Goal: Information Seeking & Learning: Check status

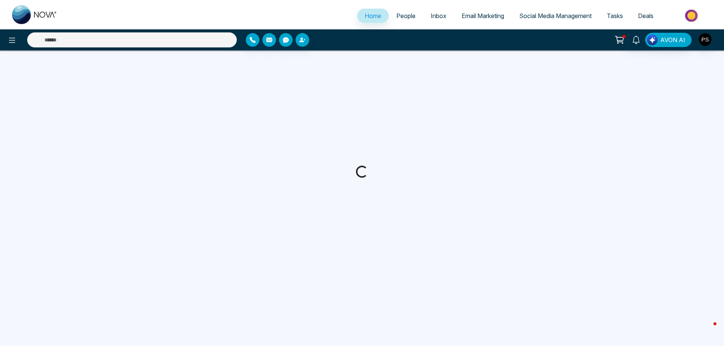
select select "*"
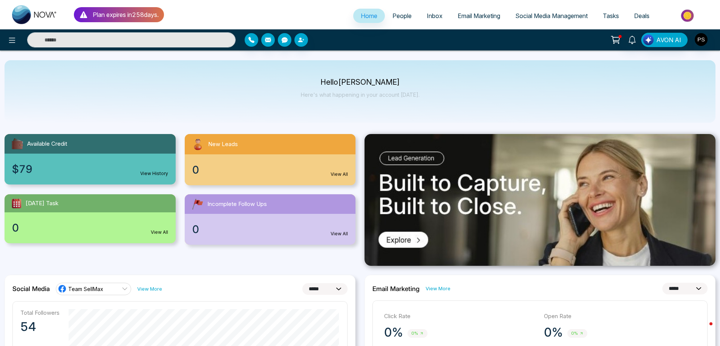
click at [471, 17] on span "Email Marketing" at bounding box center [479, 16] width 43 height 8
click at [473, 15] on span "Email Marketing" at bounding box center [479, 16] width 43 height 8
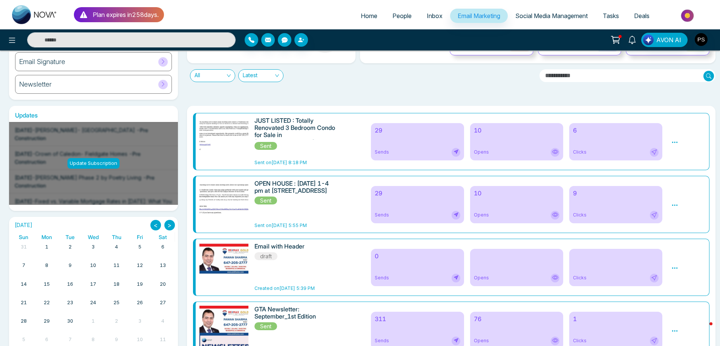
scroll to position [75, 0]
click at [584, 142] on div "6 Clicks" at bounding box center [615, 141] width 93 height 37
click at [673, 142] on icon at bounding box center [675, 141] width 6 height 1
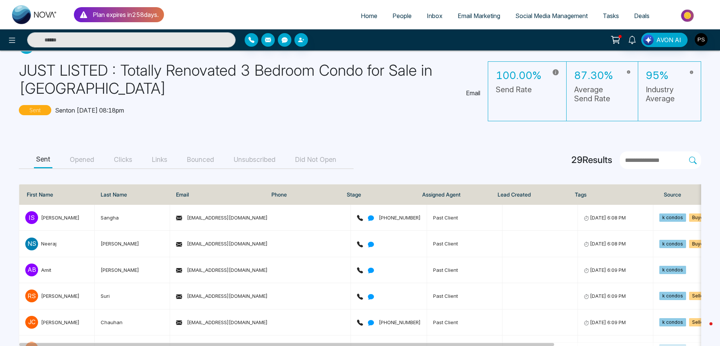
scroll to position [75, 0]
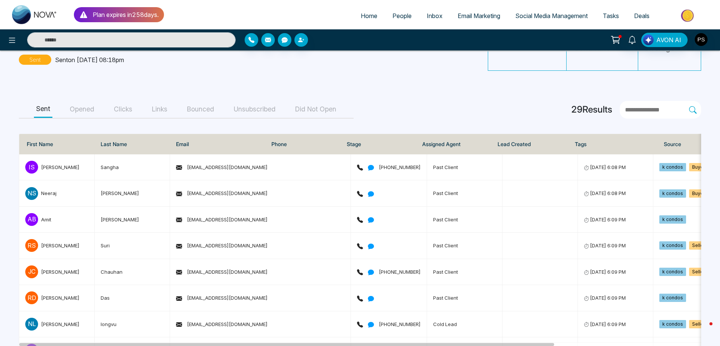
click at [242, 110] on button "Unsubscribed" at bounding box center [254, 109] width 46 height 17
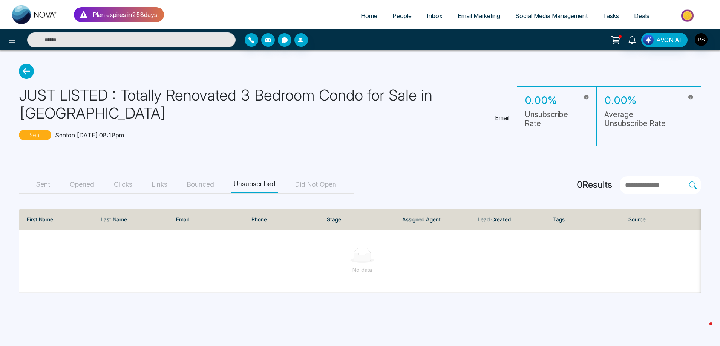
scroll to position [0, 0]
click at [205, 183] on button "Bounced" at bounding box center [201, 184] width 32 height 17
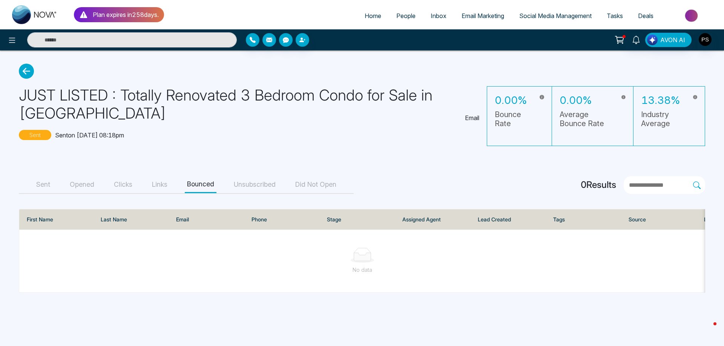
click at [159, 181] on button "Links" at bounding box center [160, 184] width 20 height 17
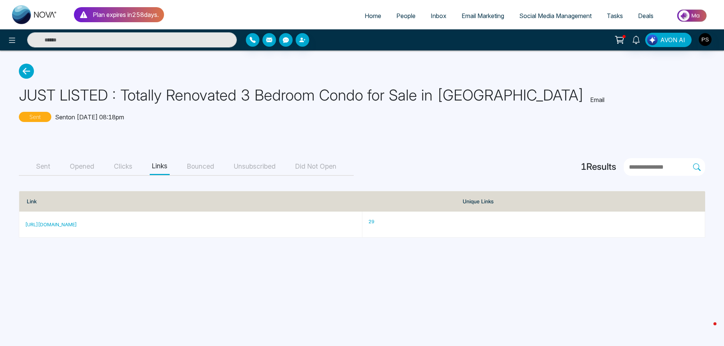
drag, startPoint x: 124, startPoint y: 169, endPoint x: 298, endPoint y: 174, distance: 174.6
click at [296, 175] on div "Sent Opened Clicks Links Bounced Unsubscribed Did Not Open" at bounding box center [186, 167] width 335 height 18
click at [467, 224] on p "29" at bounding box center [533, 222] width 331 height 8
click at [130, 167] on button "Clicks" at bounding box center [123, 166] width 23 height 17
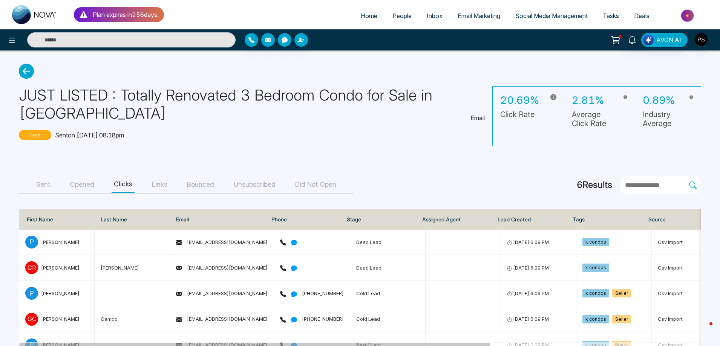
click at [76, 184] on button "Opened" at bounding box center [81, 184] width 29 height 17
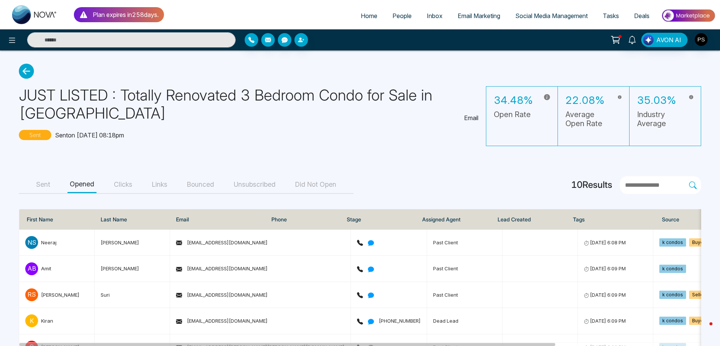
click at [51, 182] on button "Sent" at bounding box center [43, 184] width 18 height 17
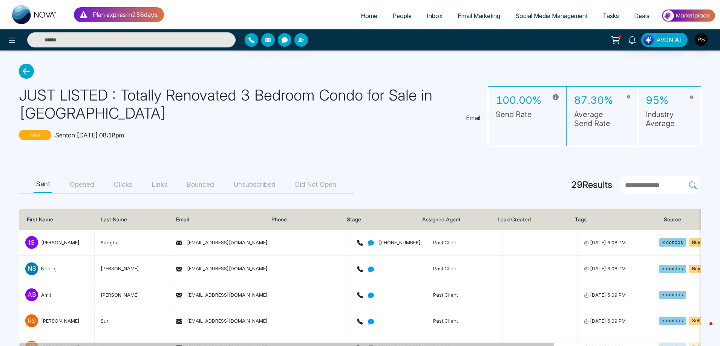
drag, startPoint x: 365, startPoint y: 12, endPoint x: 362, endPoint y: 16, distance: 5.9
click at [364, 12] on link "Home" at bounding box center [369, 16] width 32 height 14
select select "*"
